Goal: Information Seeking & Learning: Learn about a topic

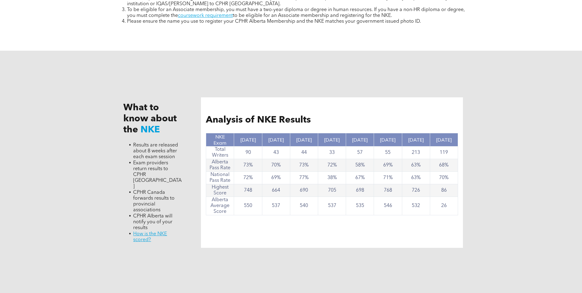
scroll to position [552, 0]
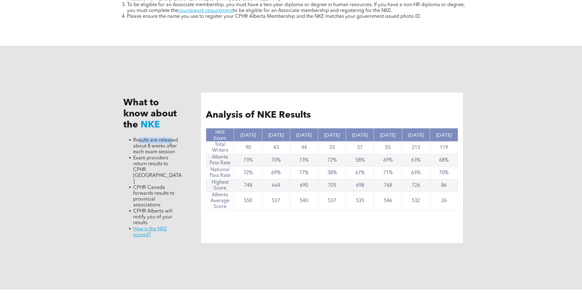
drag, startPoint x: 139, startPoint y: 138, endPoint x: 172, endPoint y: 140, distance: 33.5
click at [172, 140] on span "Results are released about 8 weeks after each exam session" at bounding box center [155, 146] width 45 height 17
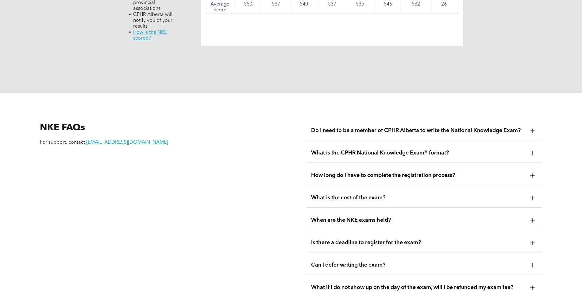
scroll to position [751, 0]
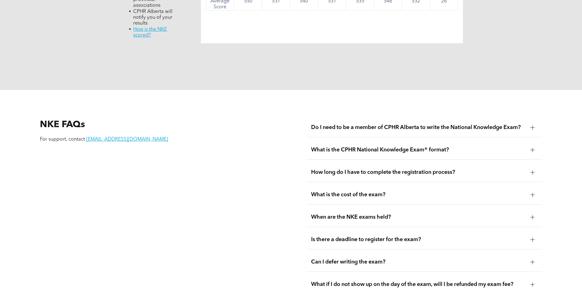
click at [487, 124] on span "Do I need to be a member of CPHR Alberta to write the National Knowledge Exam?" at bounding box center [418, 127] width 214 height 7
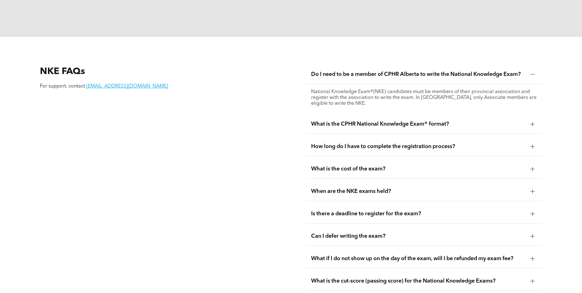
scroll to position [805, 0]
click at [467, 114] on div "What is the CPHR National Knowledge Exam® format?" at bounding box center [424, 123] width 236 height 19
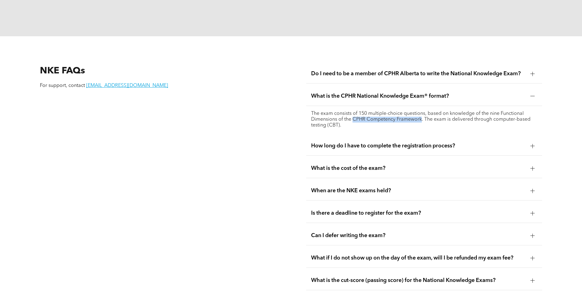
drag, startPoint x: 354, startPoint y: 106, endPoint x: 422, endPoint y: 108, distance: 67.5
click at [422, 111] on p "The exam consists of 150 multiple-choice questions, based on knowledge of the n…" at bounding box center [424, 119] width 226 height 17
click at [399, 142] on span "How long do I have to complete the registration process?" at bounding box center [418, 145] width 214 height 7
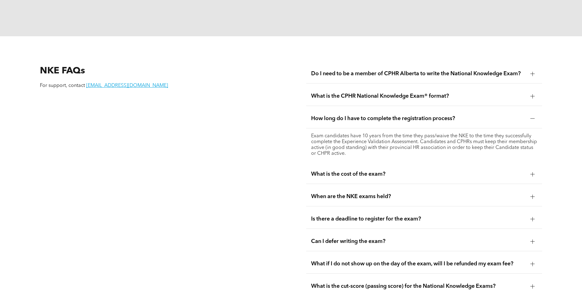
click at [400, 170] on span "What is the cost of the exam?" at bounding box center [418, 173] width 214 height 7
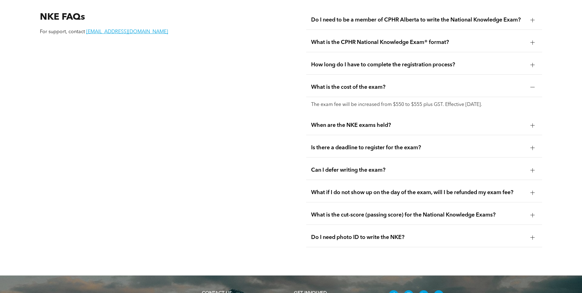
scroll to position [866, 0]
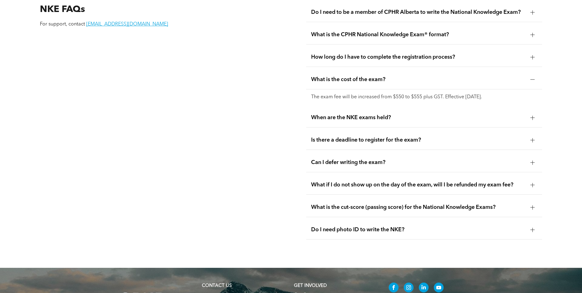
click at [401, 108] on div "When are the NKE exams held?" at bounding box center [424, 117] width 236 height 19
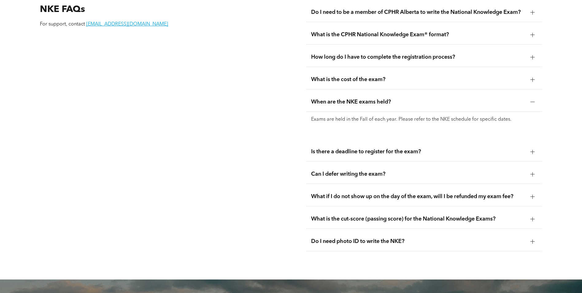
click at [439, 148] on span "Is there a deadline to register for the exam?" at bounding box center [418, 151] width 214 height 7
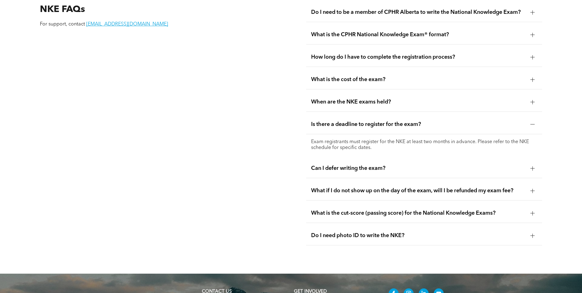
click at [411, 159] on div "Can I defer writing the exam?" at bounding box center [424, 168] width 236 height 19
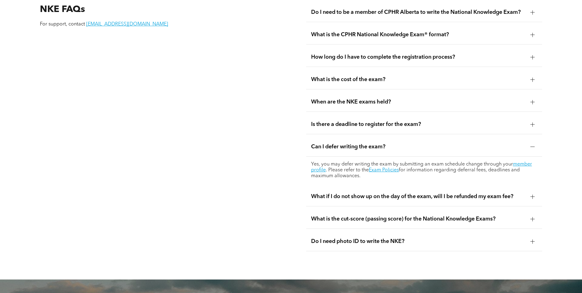
click at [406, 193] on span "What if I do not show up on the day of the exam, will I be refunded my exam fee?" at bounding box center [418, 196] width 214 height 7
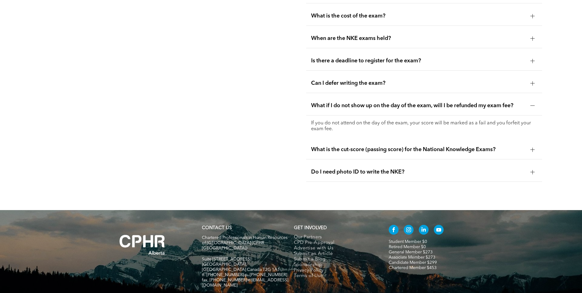
scroll to position [935, 0]
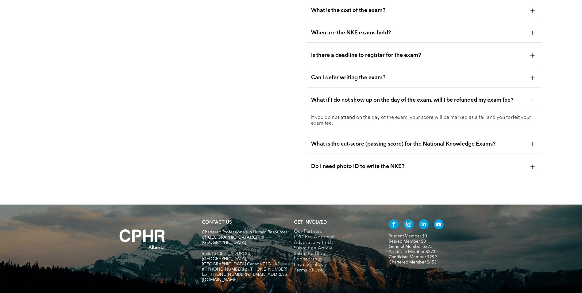
click at [370, 140] on span "What is the cut-score (passing score) for the National Knowledge Exams?" at bounding box center [418, 143] width 214 height 7
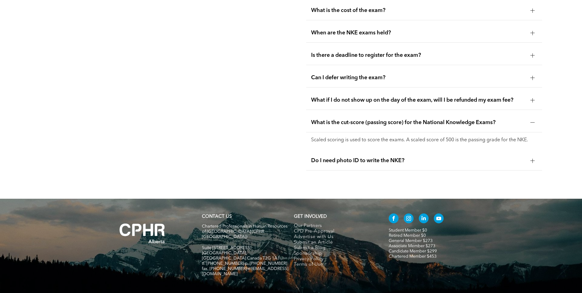
click at [437, 151] on div "Do I need photo ID to write the NKE?" at bounding box center [424, 160] width 236 height 19
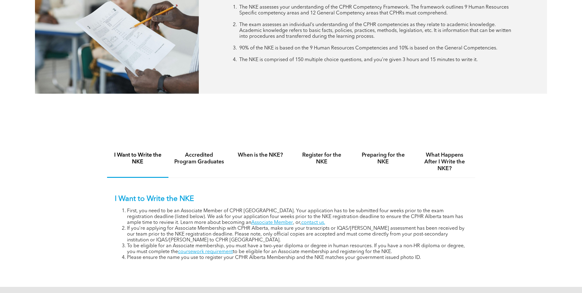
scroll to position [314, 0]
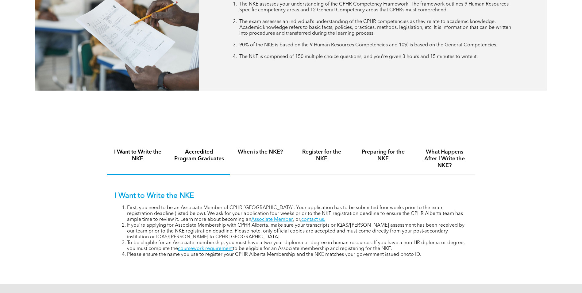
click at [203, 159] on h4 "Accredited Program Graduates" at bounding box center [199, 154] width 50 height 13
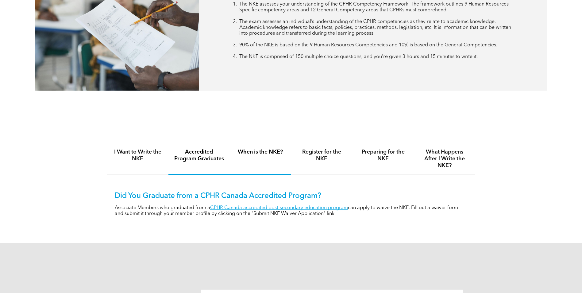
click at [271, 156] on div "When is the NKE?" at bounding box center [260, 159] width 61 height 32
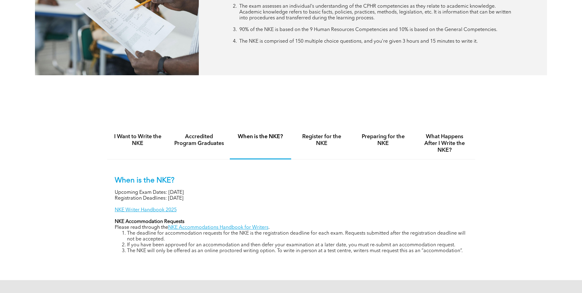
scroll to position [337, 0]
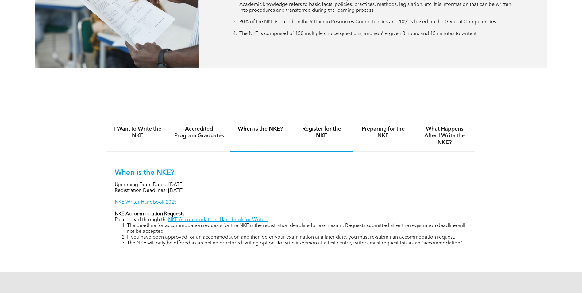
click at [310, 135] on h4 "Register for the NKE" at bounding box center [321, 131] width 50 height 13
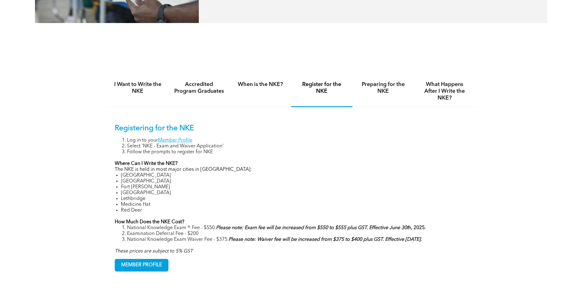
scroll to position [383, 0]
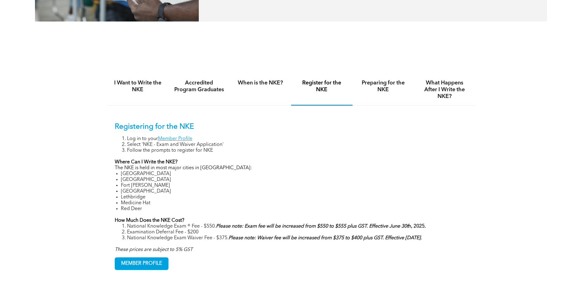
click at [387, 84] on h4 "Preparing for the NKE" at bounding box center [383, 85] width 50 height 13
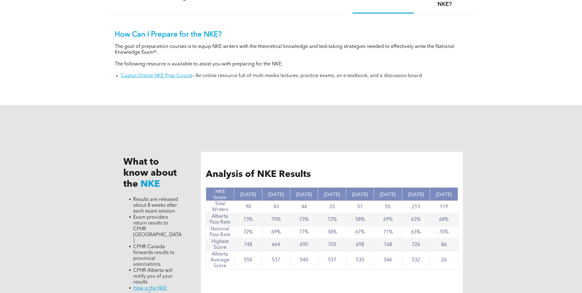
scroll to position [376, 0]
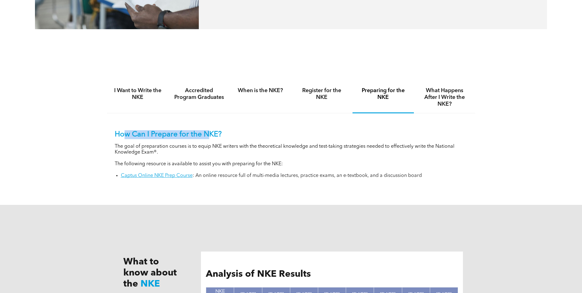
drag, startPoint x: 123, startPoint y: 135, endPoint x: 209, endPoint y: 135, distance: 85.5
click at [209, 135] on p "How Can I Prepare for the NKE?" at bounding box center [291, 134] width 353 height 9
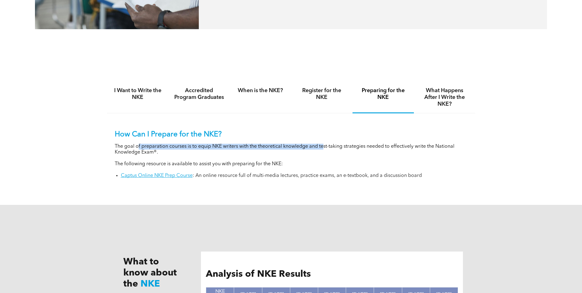
drag, startPoint x: 138, startPoint y: 148, endPoint x: 325, endPoint y: 146, distance: 187.0
click at [325, 146] on p "The goal of preparation courses is to equip NKE writers with the theoretical kn…" at bounding box center [291, 149] width 353 height 12
drag, startPoint x: 325, startPoint y: 146, endPoint x: 328, endPoint y: 147, distance: 3.5
click at [328, 147] on p "The goal of preparation courses is to equip NKE writers with the theoretical kn…" at bounding box center [291, 149] width 353 height 12
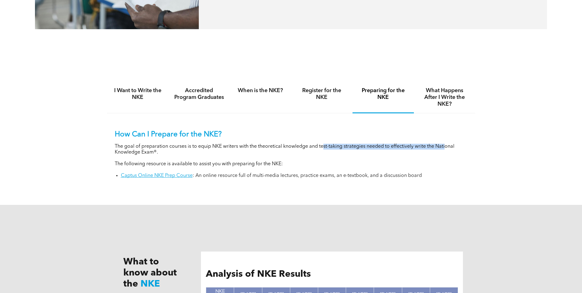
drag, startPoint x: 323, startPoint y: 147, endPoint x: 445, endPoint y: 145, distance: 121.7
click at [445, 145] on p "The goal of preparation courses is to equip NKE writers with the theoretical kn…" at bounding box center [291, 149] width 353 height 12
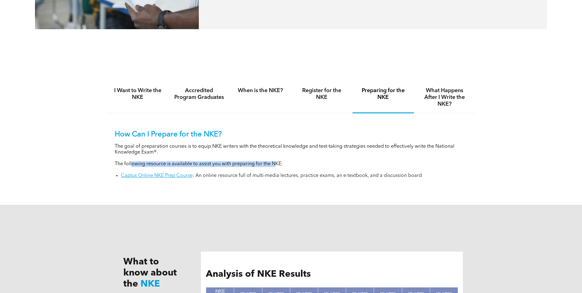
drag, startPoint x: 134, startPoint y: 163, endPoint x: 274, endPoint y: 163, distance: 140.1
click at [274, 163] on p "The following resource is available to assist you with preparing for the NKE:" at bounding box center [291, 164] width 353 height 6
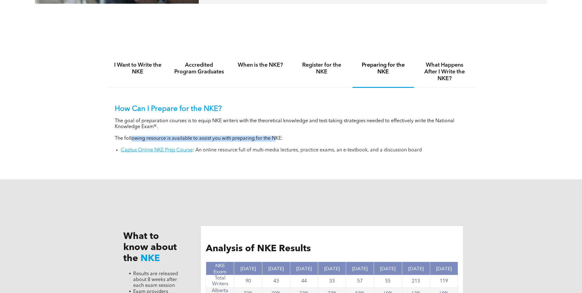
scroll to position [391, 0]
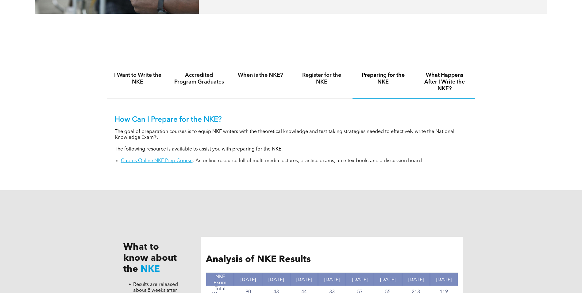
click at [443, 77] on h4 "What Happens After I Write the NKE?" at bounding box center [444, 82] width 50 height 20
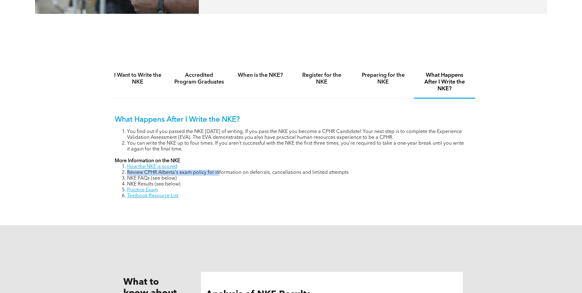
drag, startPoint x: 128, startPoint y: 172, endPoint x: 218, endPoint y: 172, distance: 90.1
click at [218, 172] on li "Review CPHR Alberta's exam policy for information on deferrals, cancellations a…" at bounding box center [297, 173] width 340 height 6
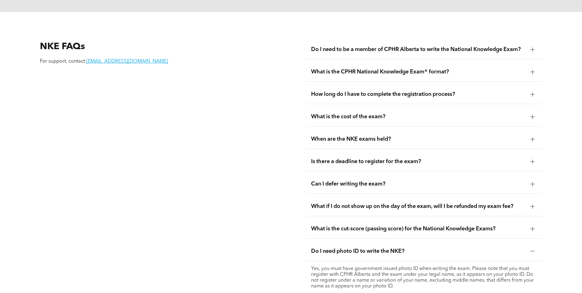
scroll to position [920, 0]
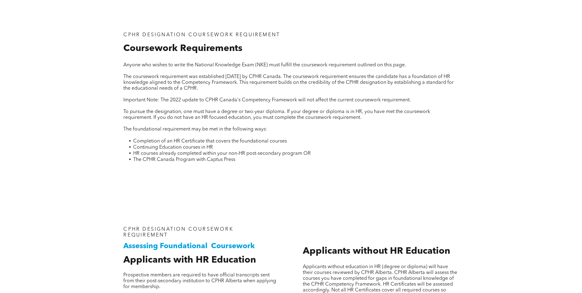
scroll to position [230, 0]
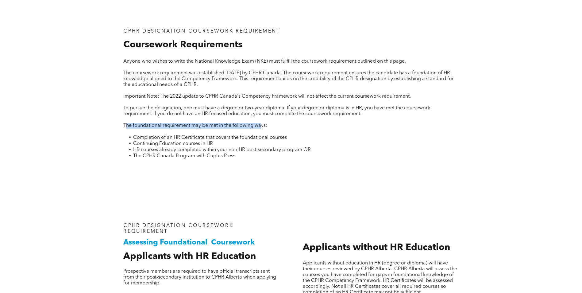
drag, startPoint x: 126, startPoint y: 124, endPoint x: 262, endPoint y: 126, distance: 136.2
click at [262, 126] on span "The foundational requirement may be met in the following ways:" at bounding box center [195, 125] width 144 height 5
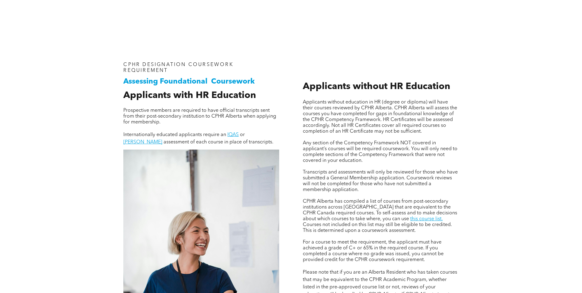
scroll to position [391, 0]
drag, startPoint x: 126, startPoint y: 63, endPoint x: 220, endPoint y: 61, distance: 94.1
click at [220, 62] on span "CPHR DESIGNATION COURSEWORK REQUIREMENT" at bounding box center [178, 67] width 110 height 11
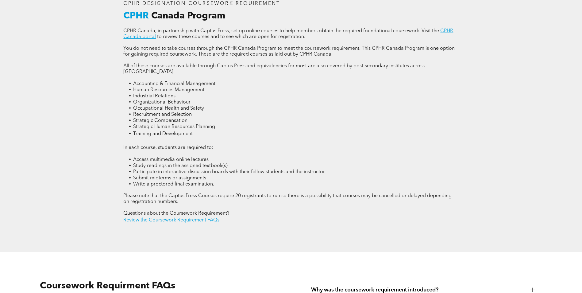
scroll to position [866, 0]
drag, startPoint x: 129, startPoint y: 139, endPoint x: 207, endPoint y: 139, distance: 77.9
click at [207, 144] on span "In each course, students are required to:" at bounding box center [168, 146] width 90 height 5
drag, startPoint x: 138, startPoint y: 148, endPoint x: 173, endPoint y: 149, distance: 35.3
click at [173, 156] on span "Access multimedia online lectures" at bounding box center [170, 158] width 75 height 5
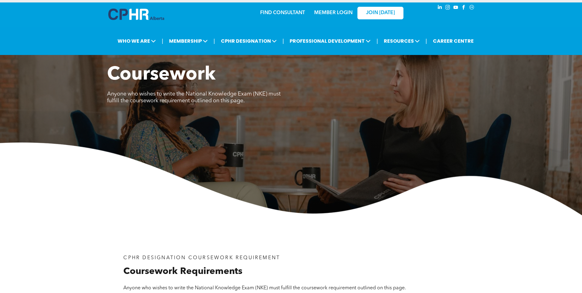
scroll to position [0, 0]
